Goal: Information Seeking & Learning: Learn about a topic

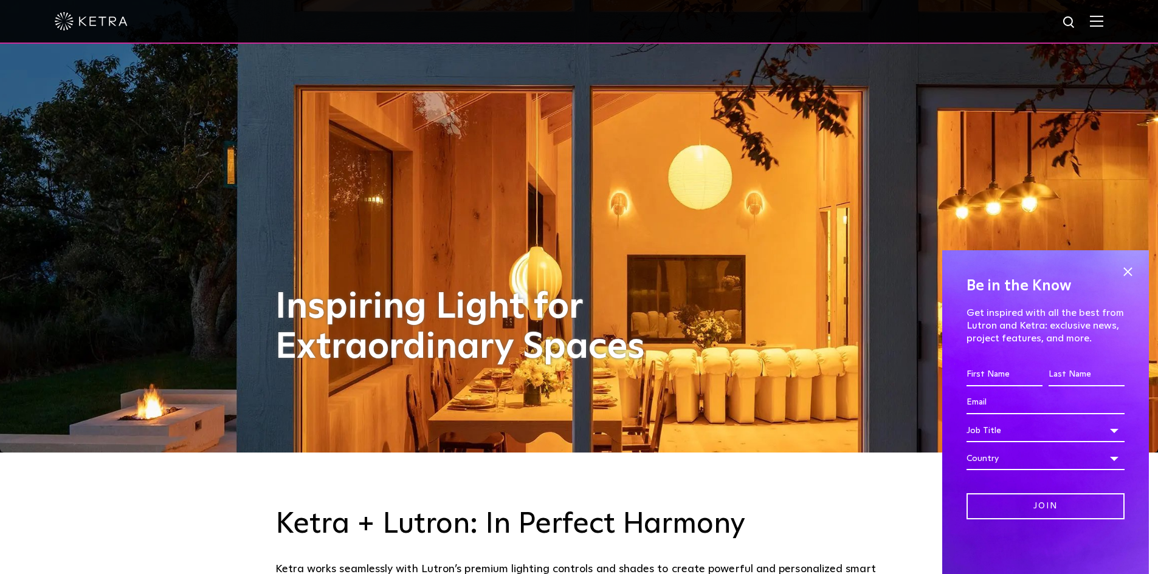
scroll to position [182, 0]
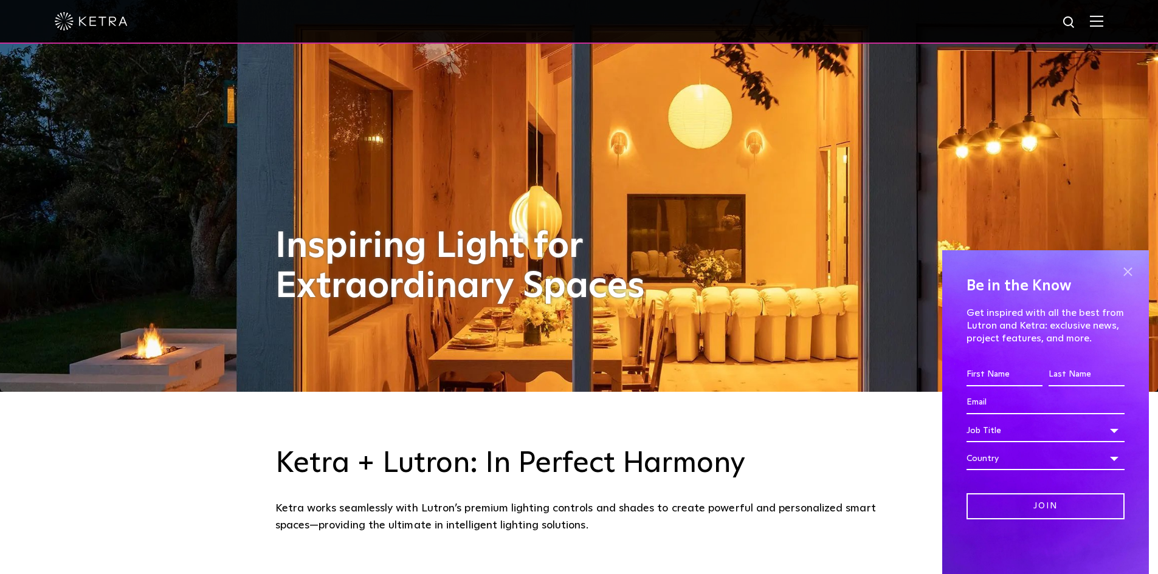
click at [1126, 273] on span at bounding box center [1127, 271] width 18 height 18
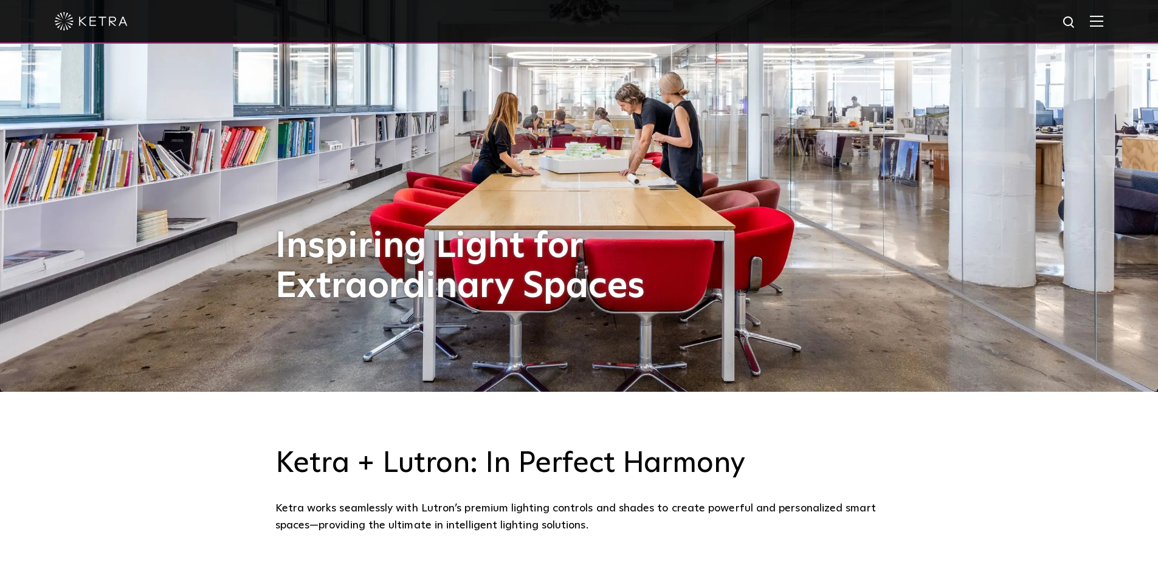
click at [1103, 24] on img at bounding box center [1095, 21] width 13 height 12
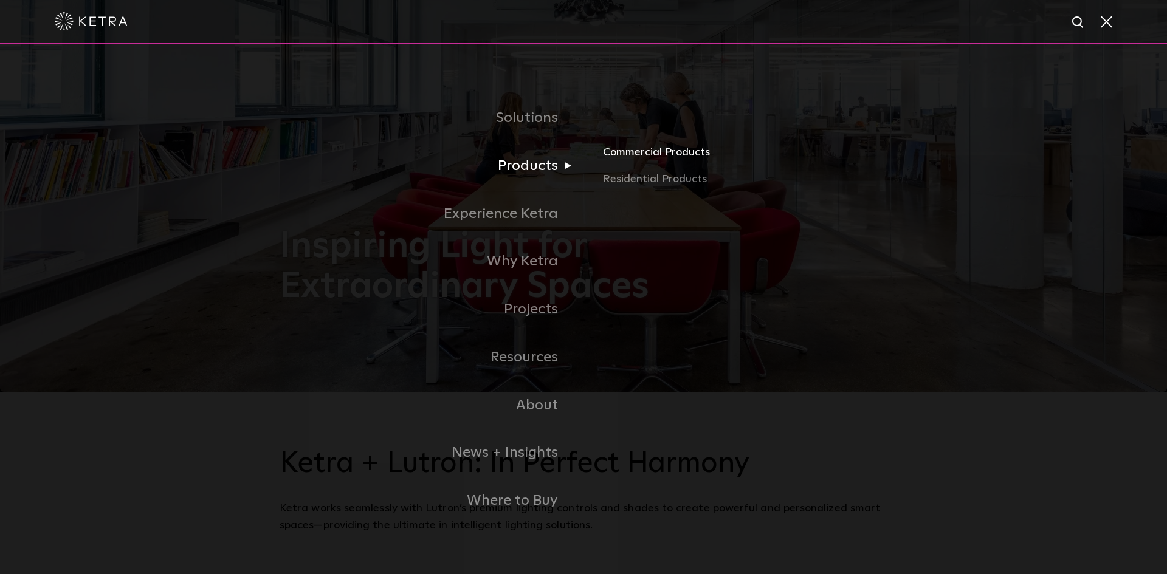
click at [627, 156] on link "Commercial Products" at bounding box center [745, 157] width 284 height 27
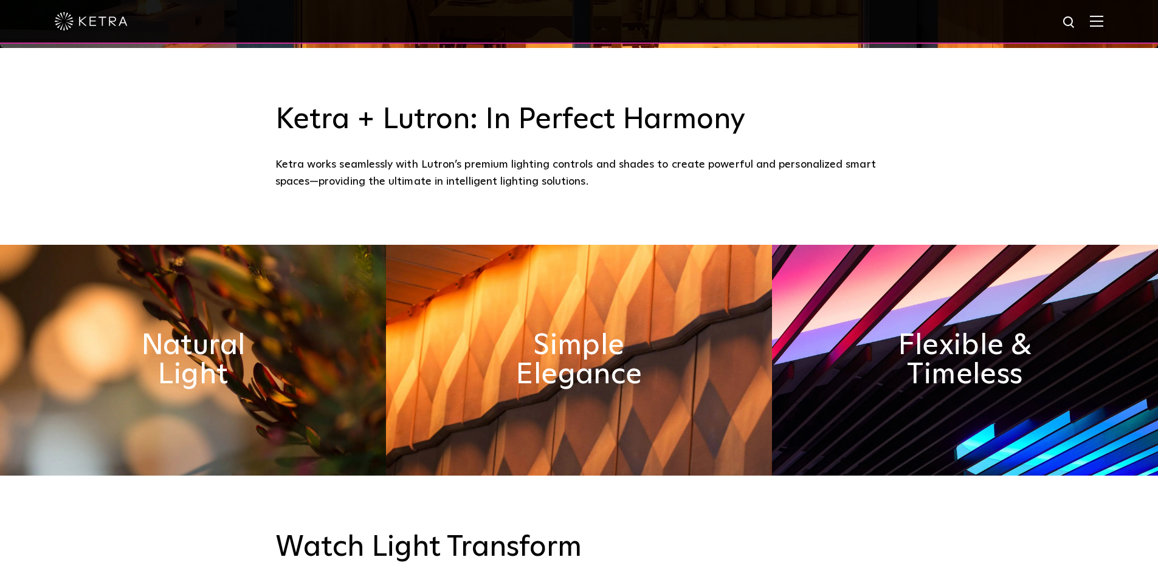
scroll to position [547, 0]
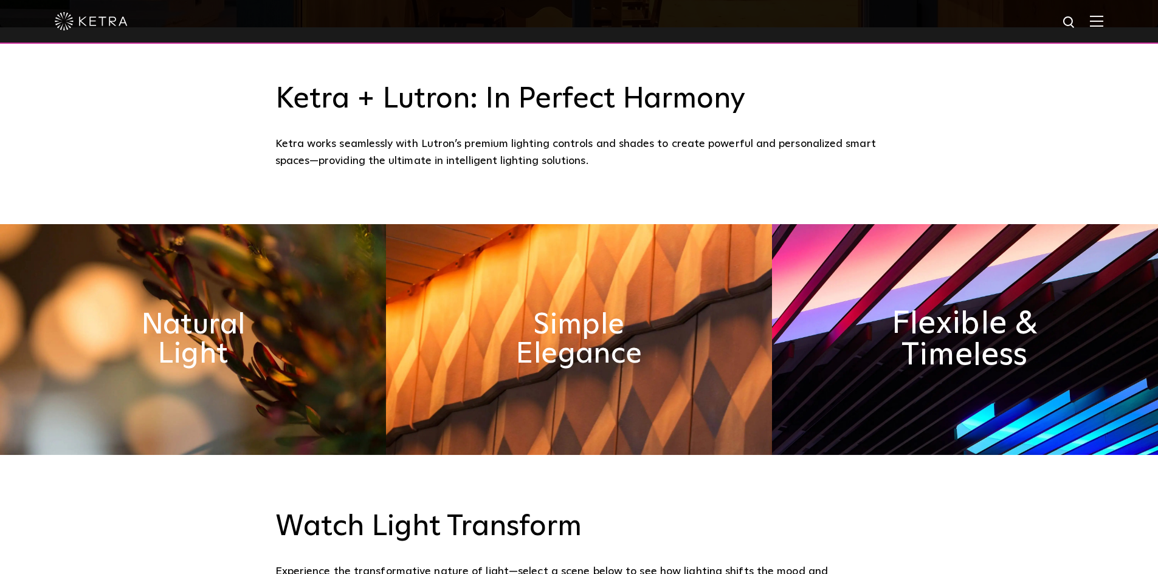
click at [951, 341] on h2 "Flexible & Timeless" at bounding box center [964, 340] width 199 height 64
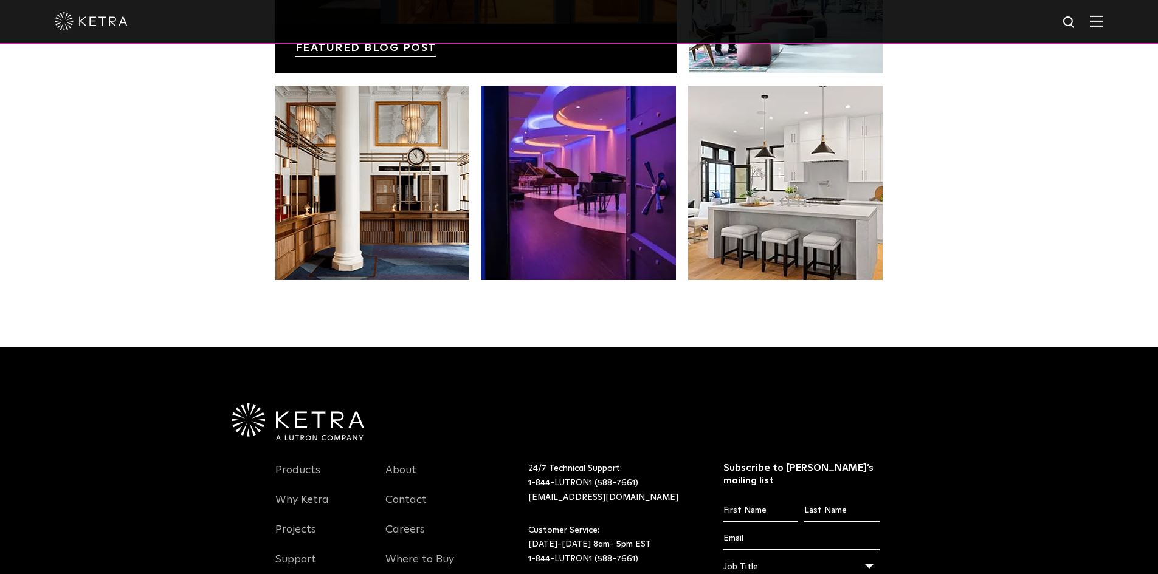
scroll to position [2309, 0]
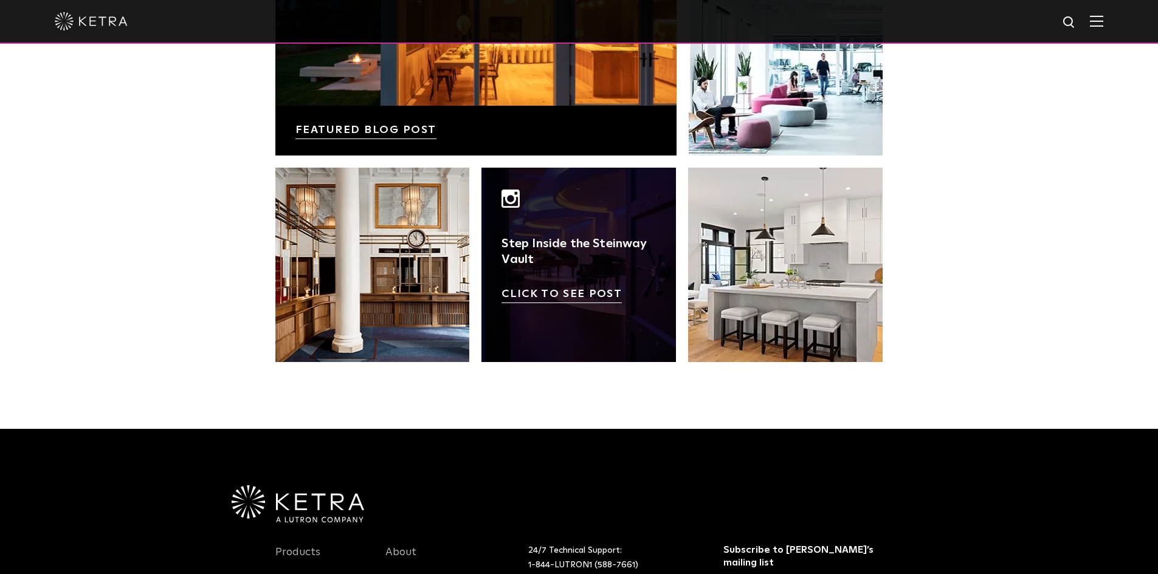
click at [571, 273] on link at bounding box center [578, 265] width 194 height 194
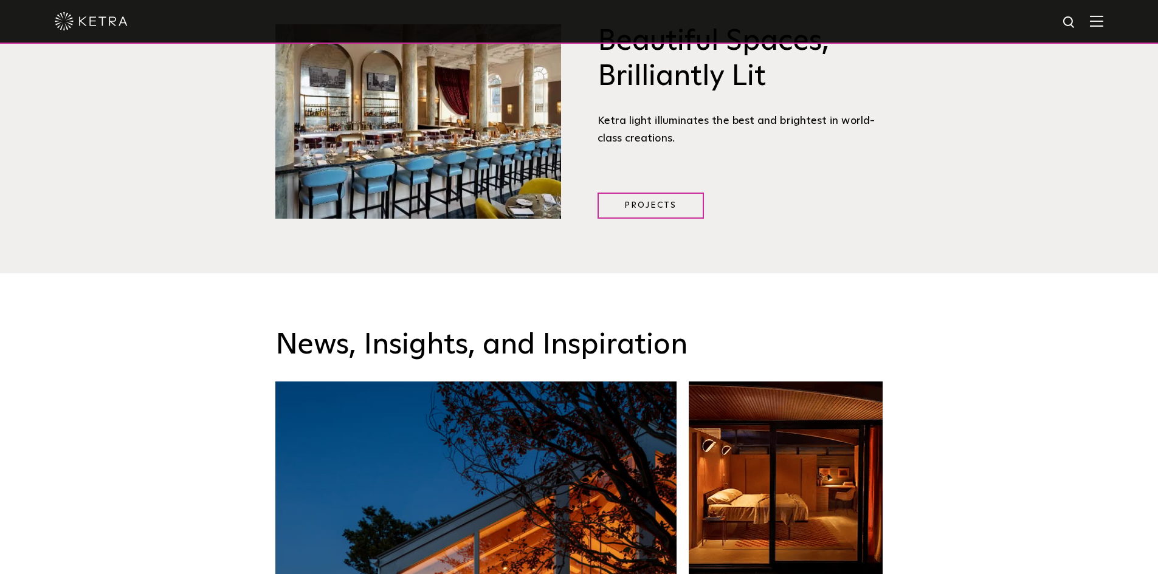
scroll to position [1641, 0]
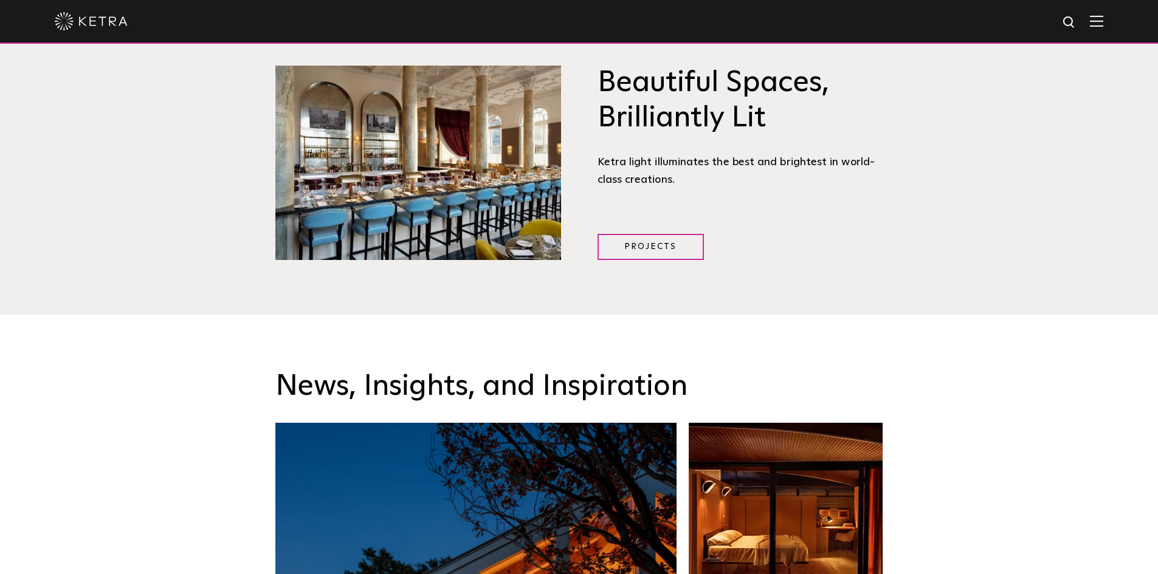
click at [1103, 23] on img at bounding box center [1095, 21] width 13 height 12
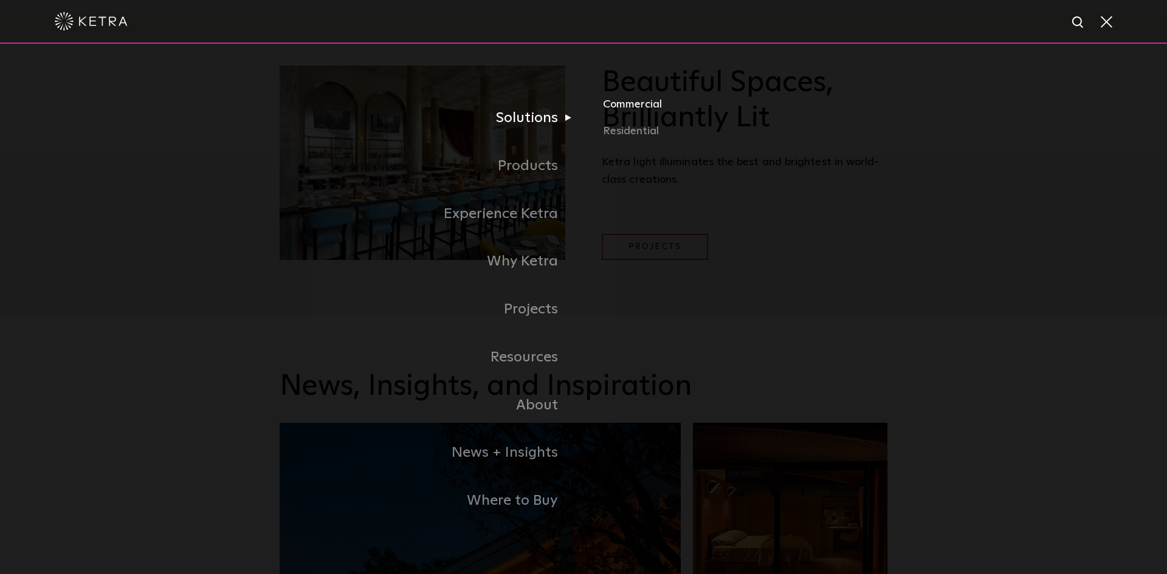
click at [637, 103] on link "Commercial" at bounding box center [745, 109] width 284 height 27
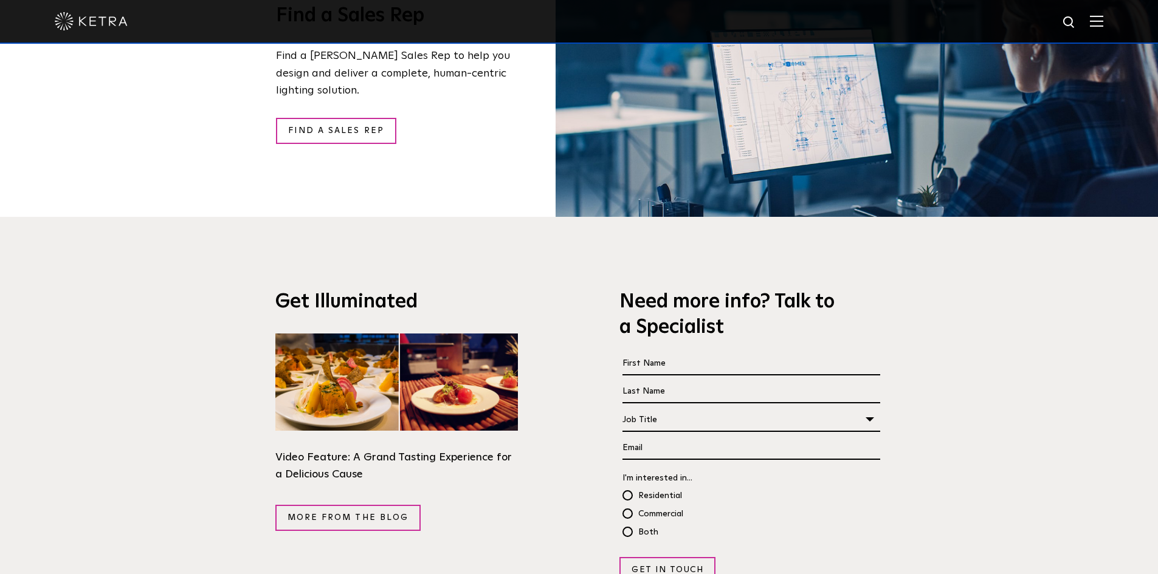
scroll to position [1977, 0]
